Goal: Task Accomplishment & Management: Manage account settings

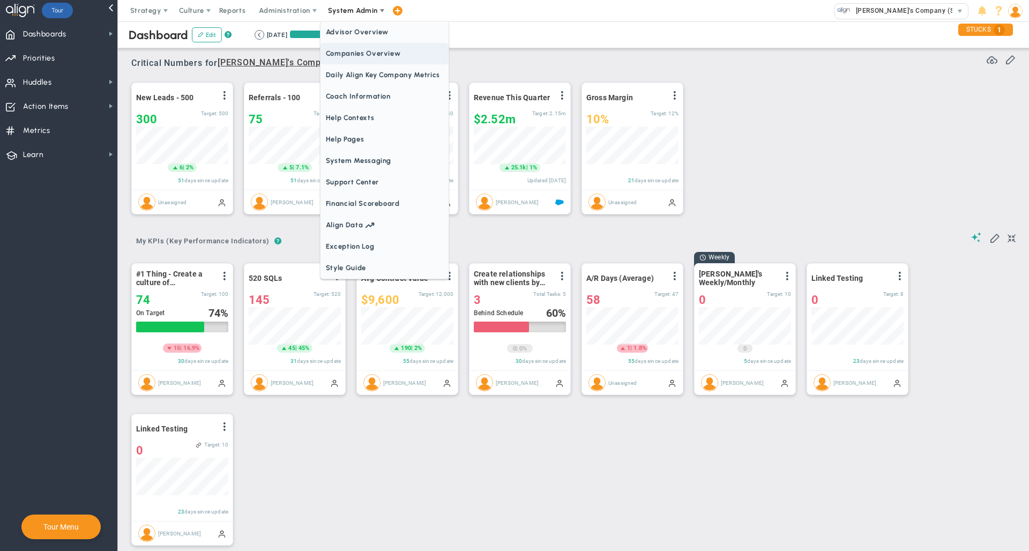
click at [359, 51] on span "Companies Overview" at bounding box center [384, 53] width 128 height 21
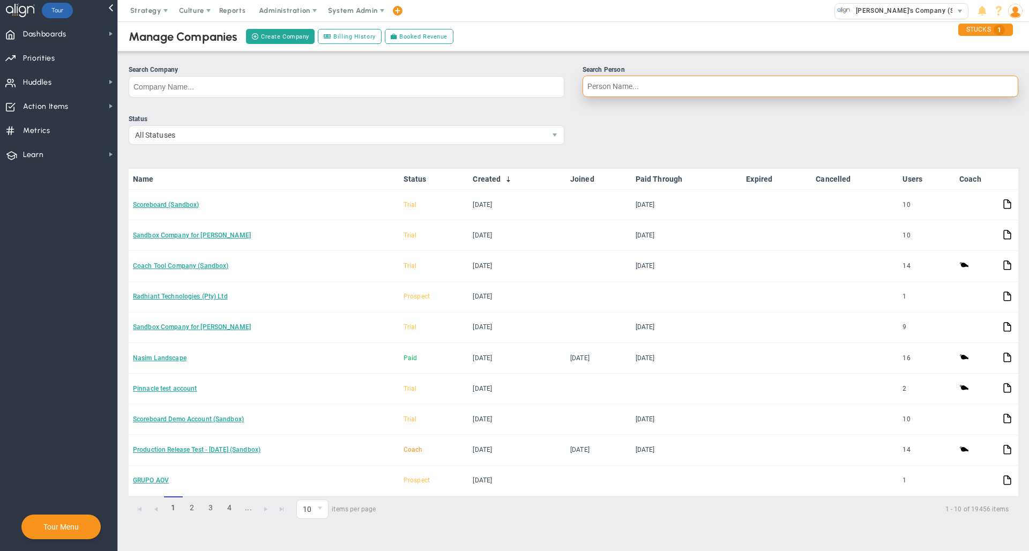
click at [626, 95] on input "Search Person" at bounding box center [800, 86] width 436 height 21
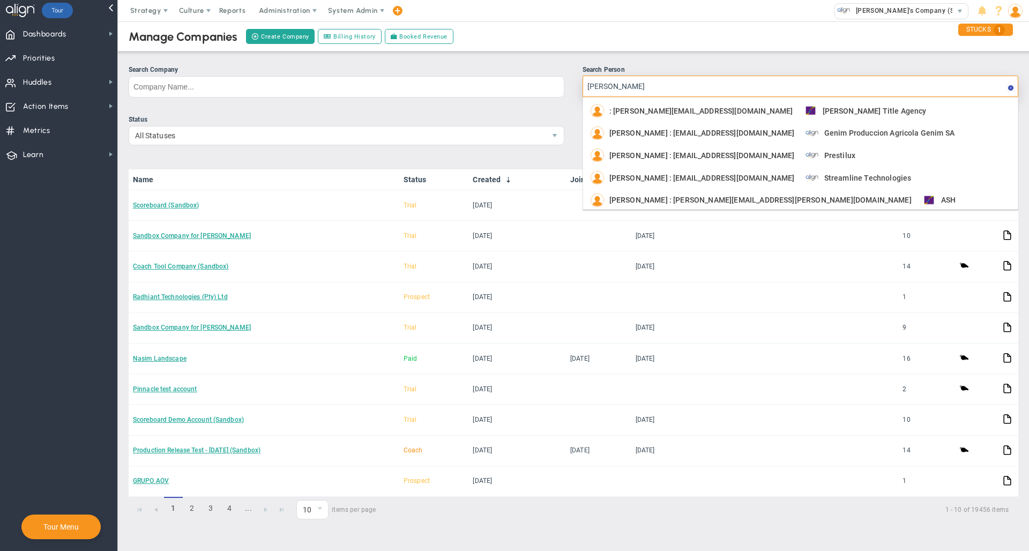
type input "[PERSON_NAME]"
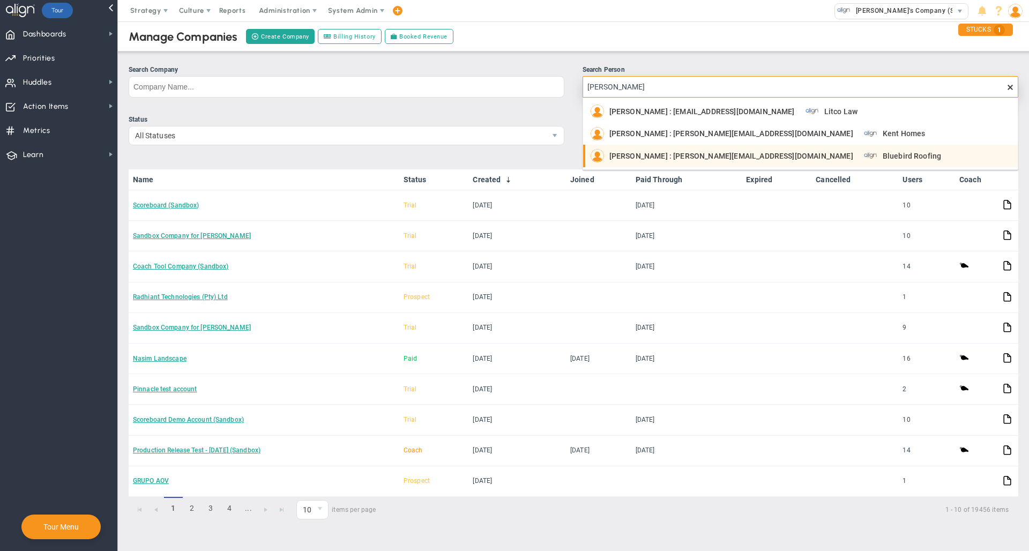
click at [642, 161] on div "[PERSON_NAME] : [PERSON_NAME][EMAIL_ADDRESS][DOMAIN_NAME]" at bounding box center [721, 155] width 263 height 13
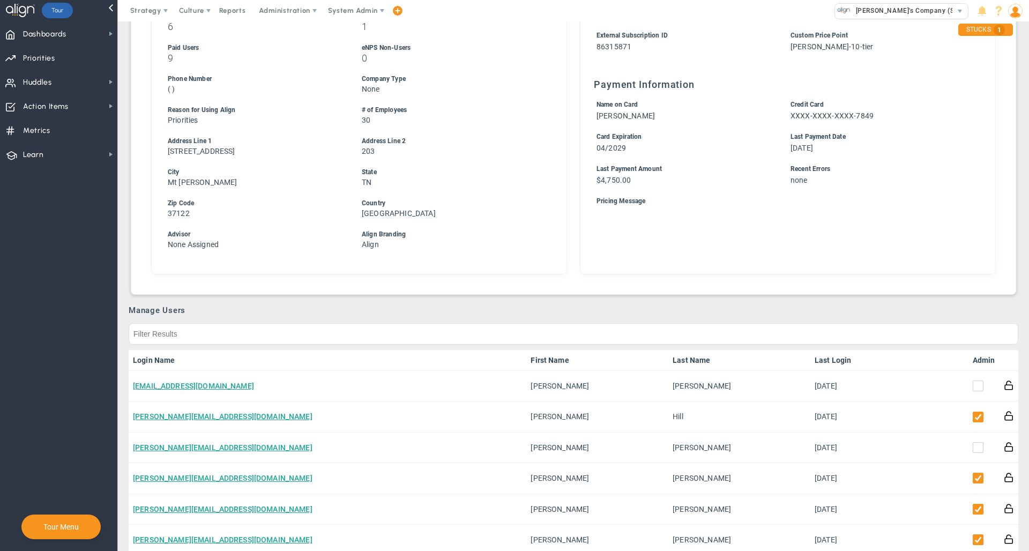
scroll to position [326, 0]
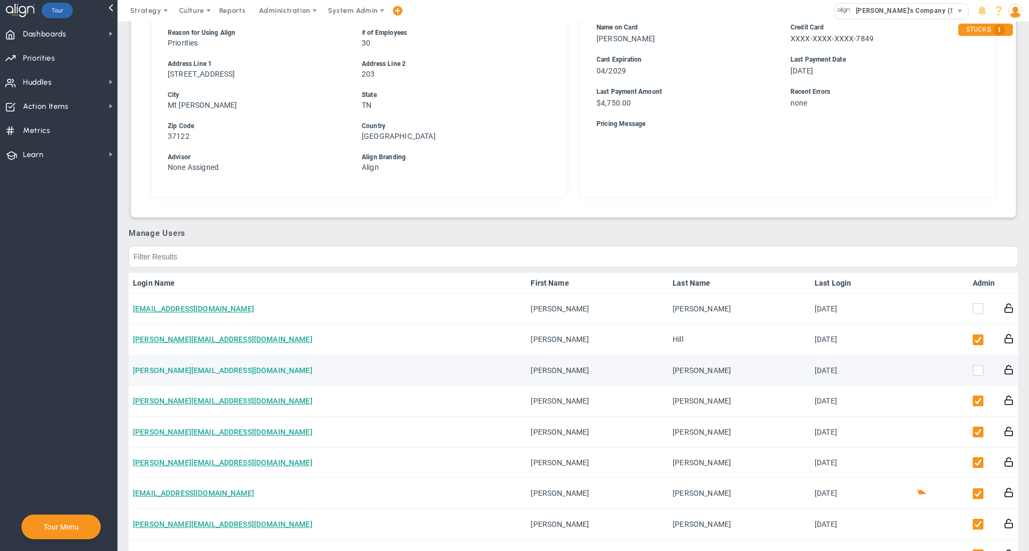
click at [219, 369] on link "[PERSON_NAME][EMAIL_ADDRESS][DOMAIN_NAME]" at bounding box center [222, 370] width 179 height 9
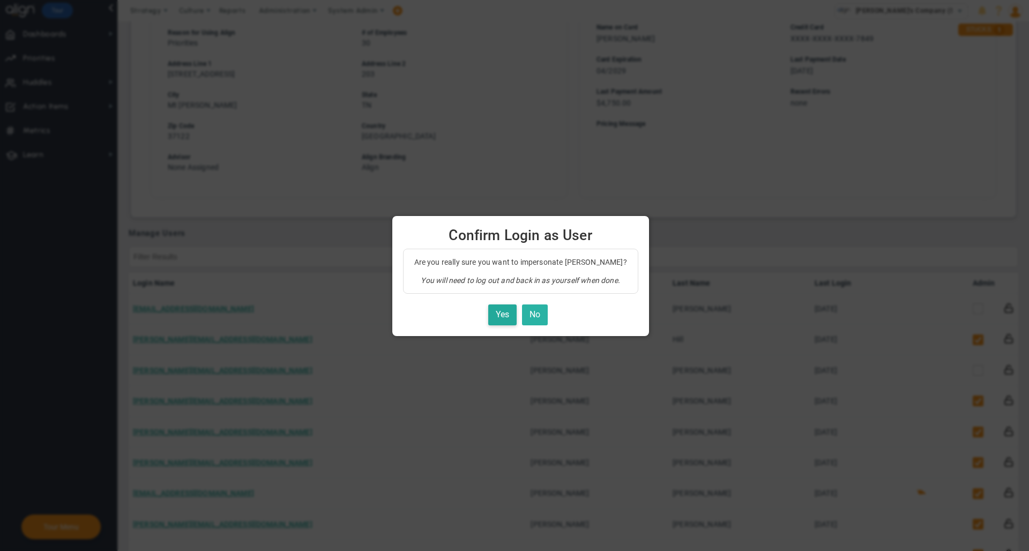
click at [538, 312] on button "No" at bounding box center [535, 314] width 26 height 21
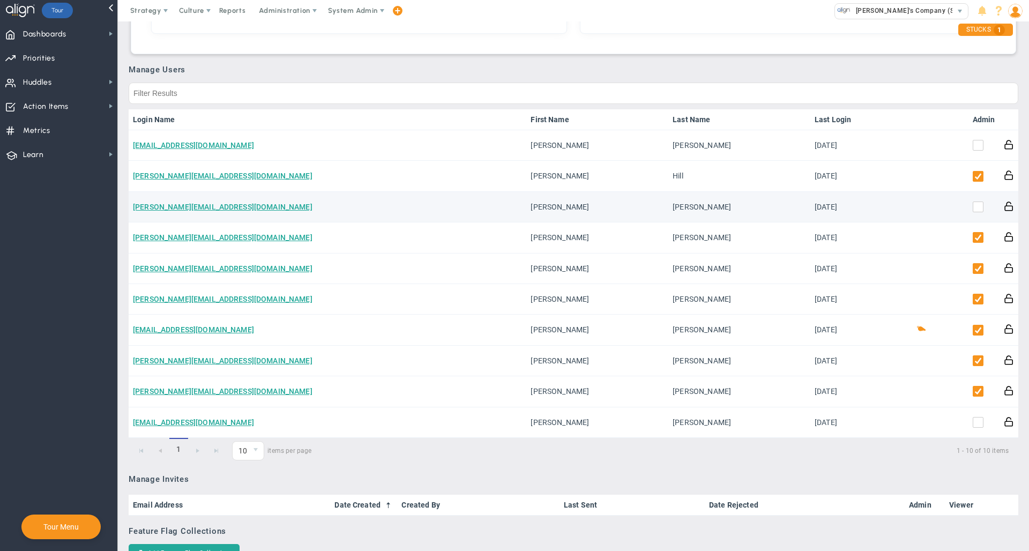
click at [968, 202] on td at bounding box center [983, 207] width 31 height 31
click at [968, 216] on td at bounding box center [983, 207] width 31 height 31
click at [975, 206] on input "checkbox" at bounding box center [980, 209] width 11 height 11
checkbox input "true"
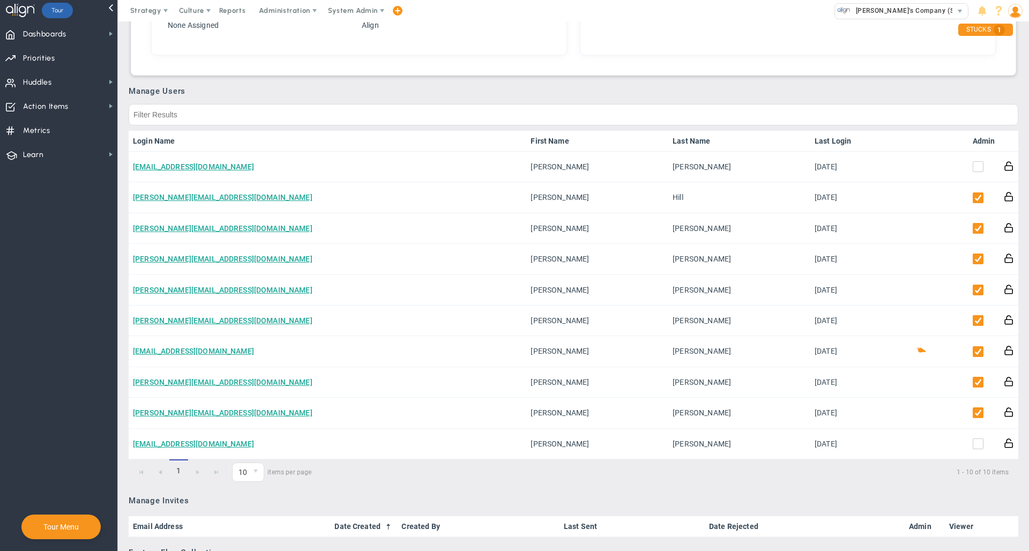
scroll to position [460, 0]
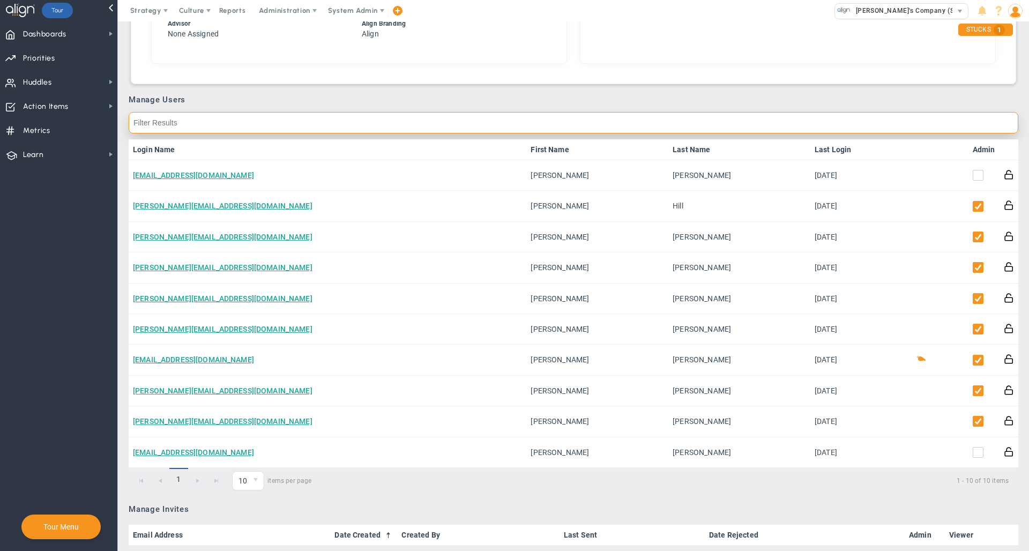
click at [616, 123] on input "text" at bounding box center [573, 122] width 889 height 21
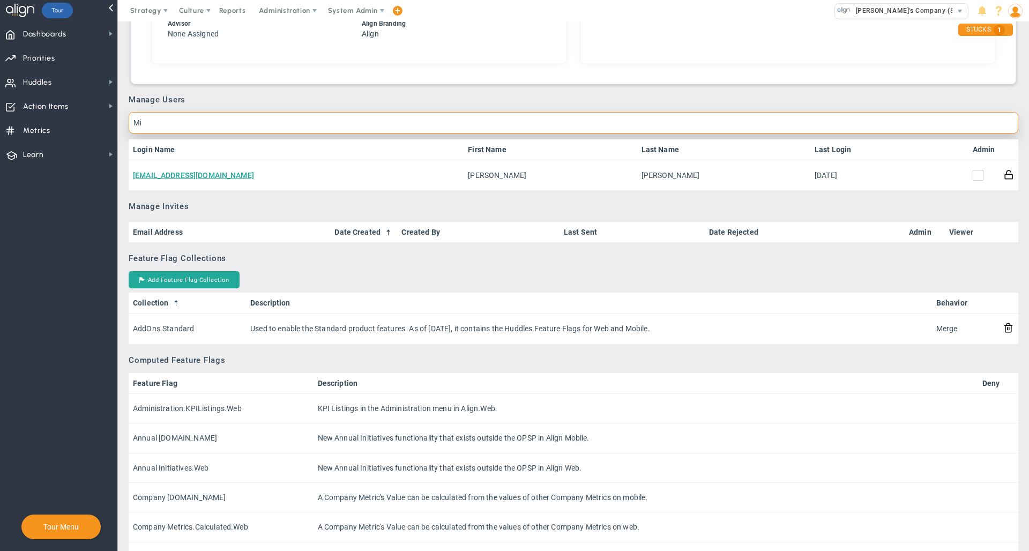
type input "M"
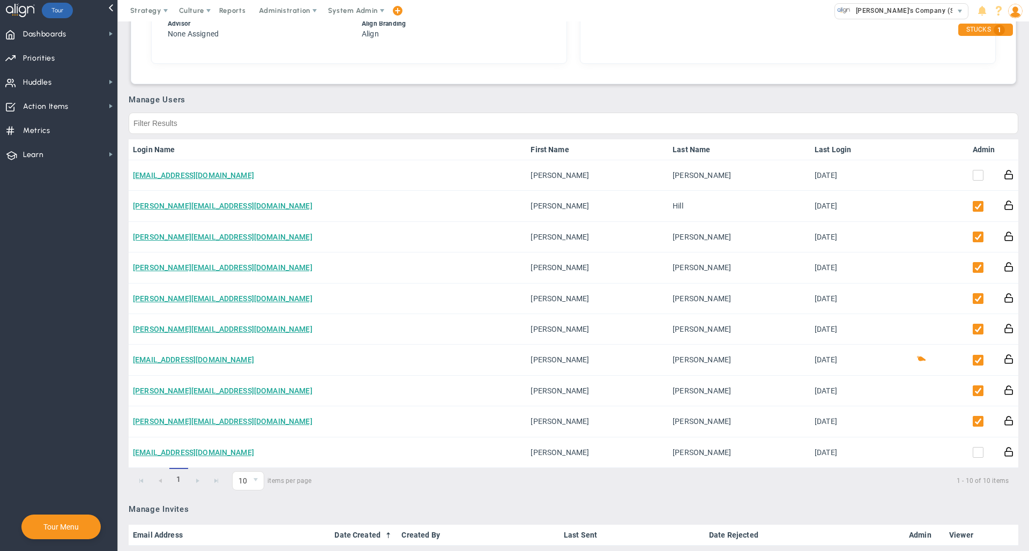
click at [651, 105] on div "Manage Users Login Name First Name Last Name Last Login Admin [EMAIL_ADDRESS][D…" at bounding box center [573, 294] width 889 height 399
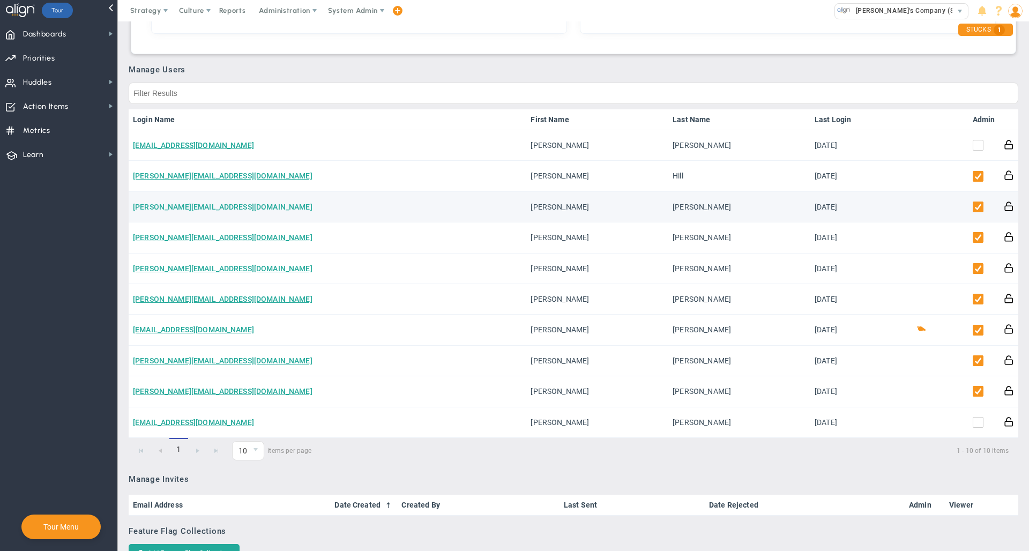
click at [212, 209] on link "[PERSON_NAME][EMAIL_ADDRESS][DOMAIN_NAME]" at bounding box center [222, 207] width 179 height 9
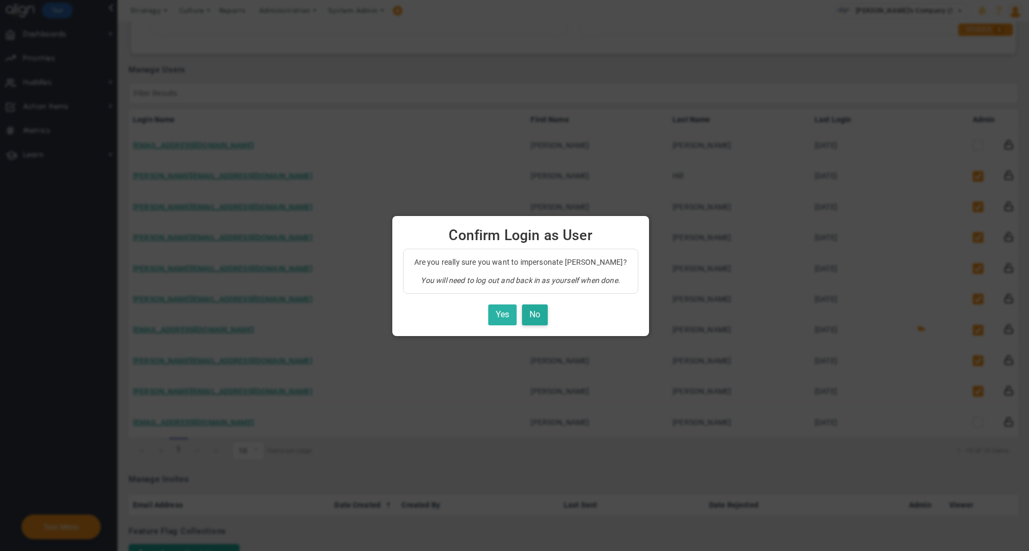
click at [498, 318] on button "Yes" at bounding box center [502, 314] width 28 height 21
